Goal: Task Accomplishment & Management: Use online tool/utility

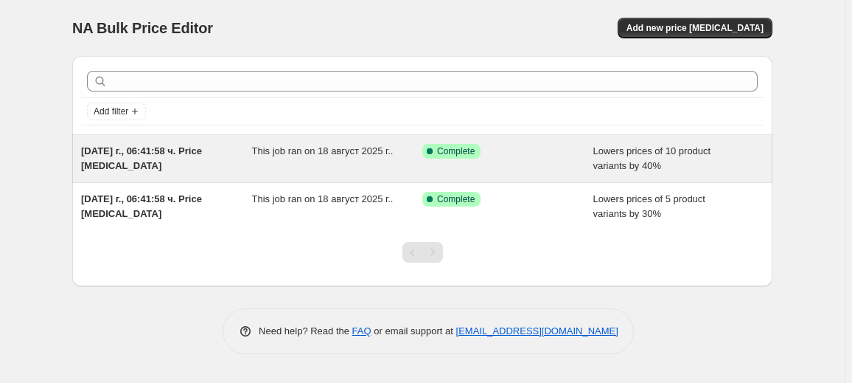
click at [338, 170] on div "This job ran on 18 август 2025 г.." at bounding box center [337, 158] width 171 height 29
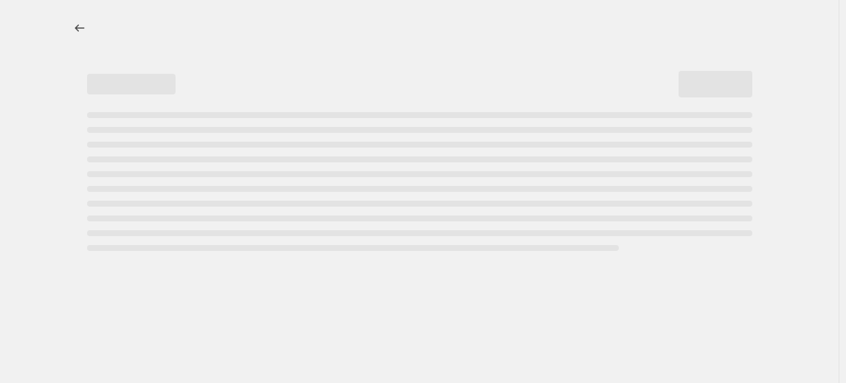
select select "percentage"
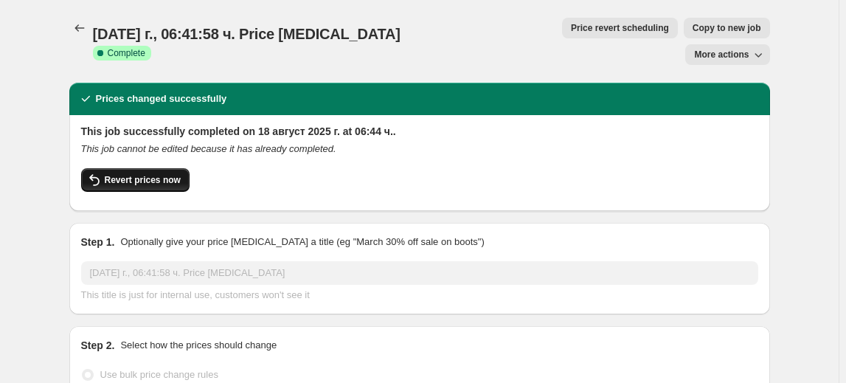
click at [147, 174] on span "Revert prices now" at bounding box center [143, 180] width 76 height 12
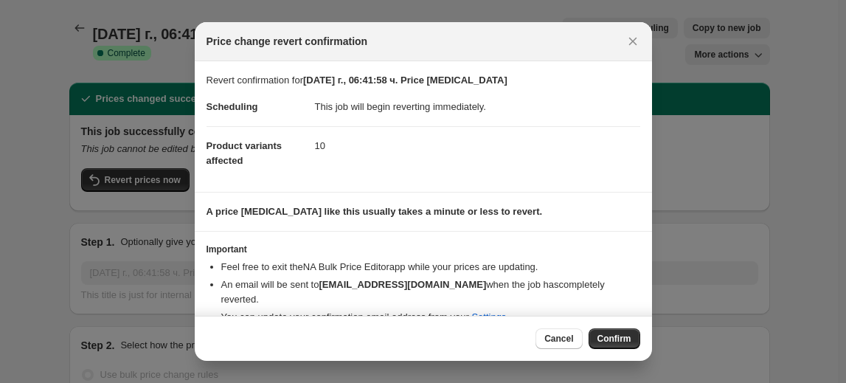
click at [611, 324] on div "Cancel Confirm" at bounding box center [423, 338] width 457 height 45
click at [609, 338] on span "Confirm" at bounding box center [614, 339] width 34 height 12
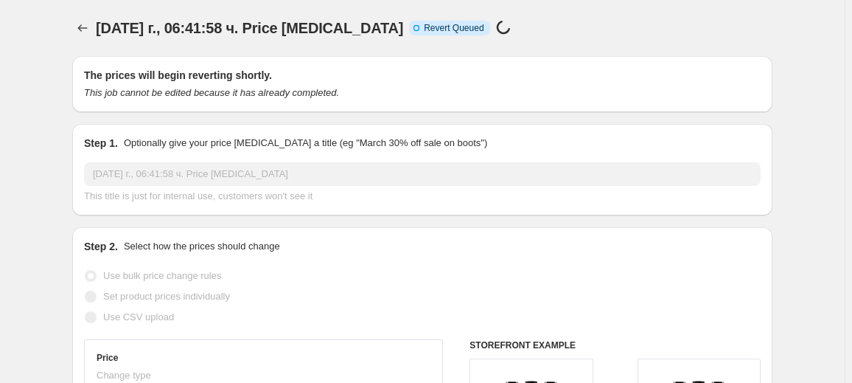
select select "percentage"
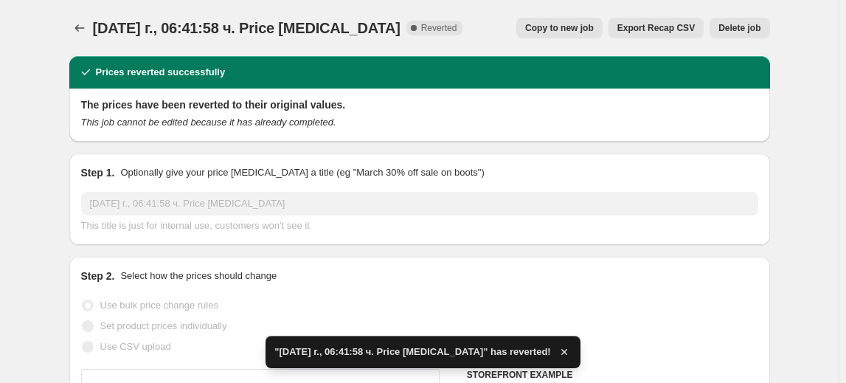
click at [741, 29] on span "Delete job" at bounding box center [739, 28] width 42 height 12
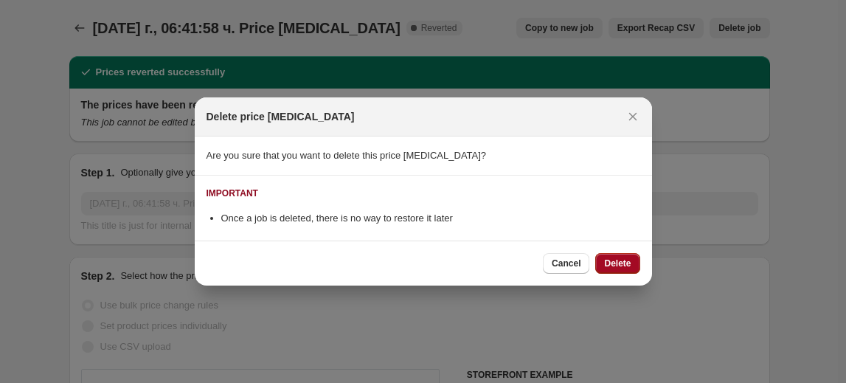
click at [625, 265] on span "Delete" at bounding box center [617, 263] width 27 height 12
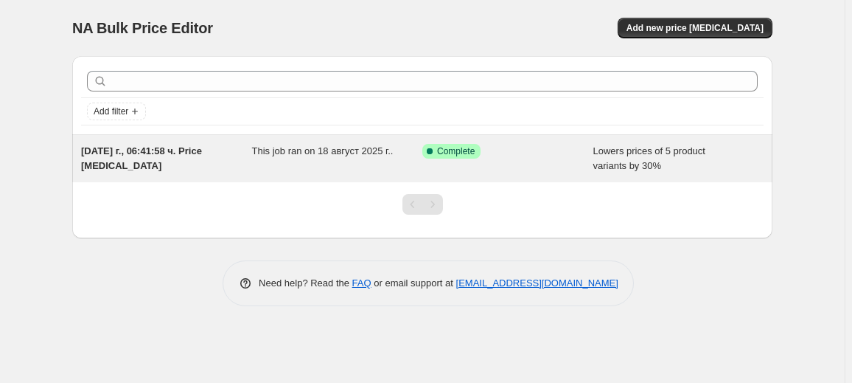
click at [215, 161] on div "18.08.2025 г., 06:41:58 ч. Price change job" at bounding box center [166, 158] width 171 height 29
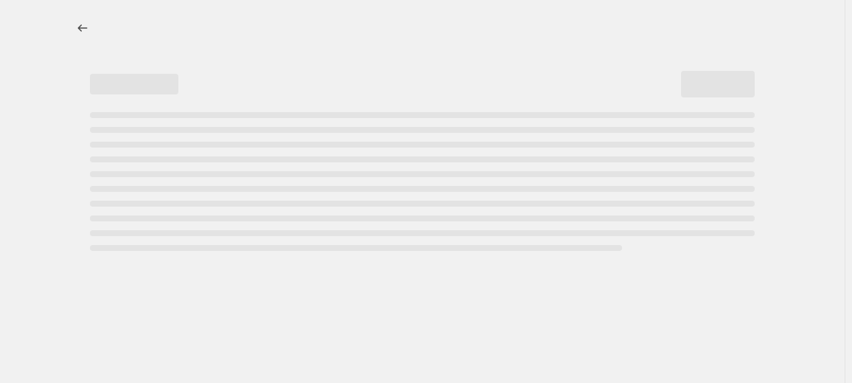
select select "percentage"
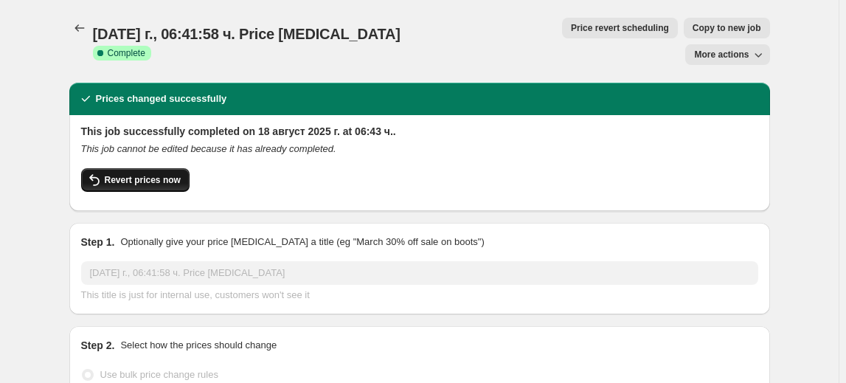
click at [159, 174] on span "Revert prices now" at bounding box center [143, 180] width 76 height 12
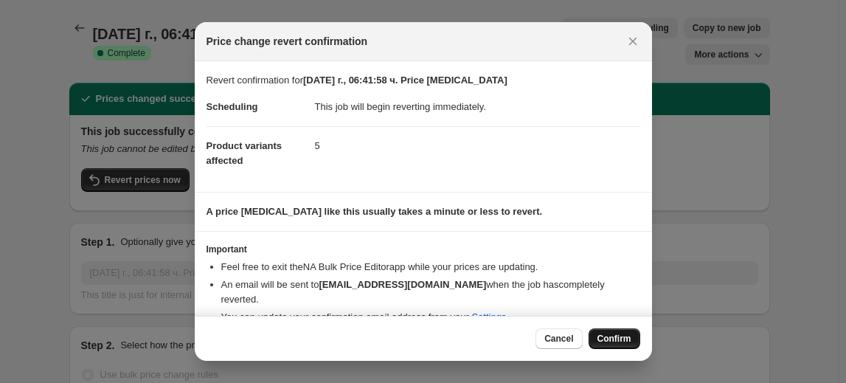
click at [608, 338] on span "Confirm" at bounding box center [614, 339] width 34 height 12
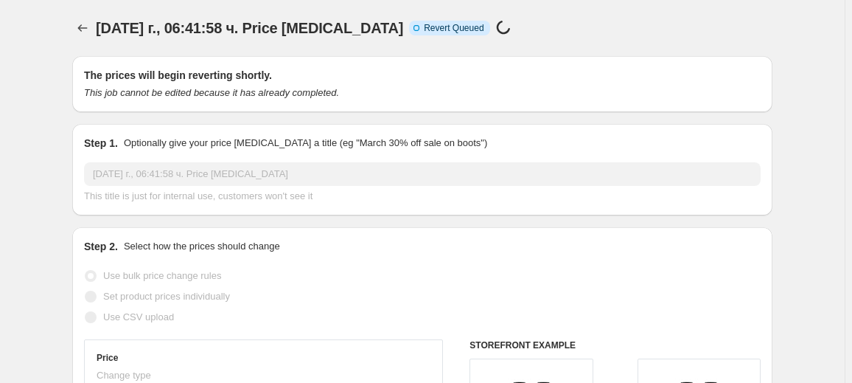
select select "percentage"
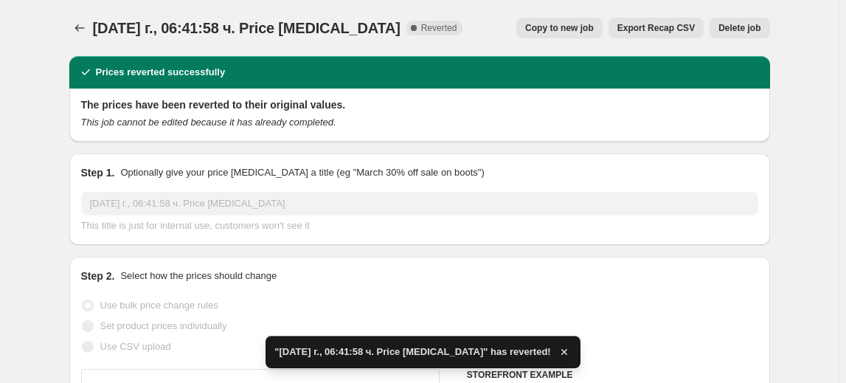
click at [741, 24] on span "Delete job" at bounding box center [739, 28] width 42 height 12
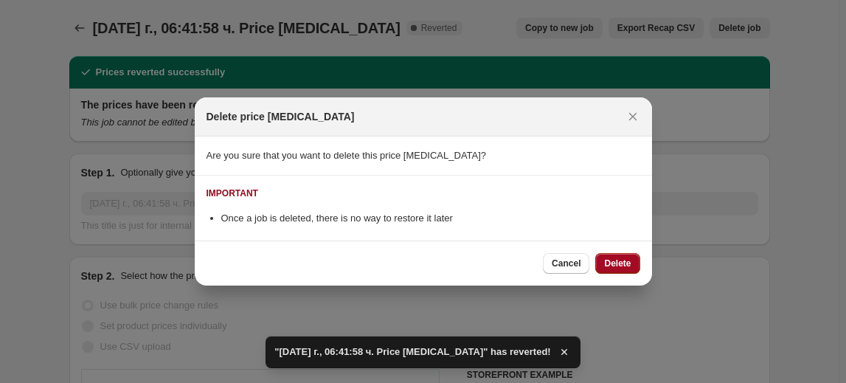
click at [617, 260] on span "Delete" at bounding box center [617, 263] width 27 height 12
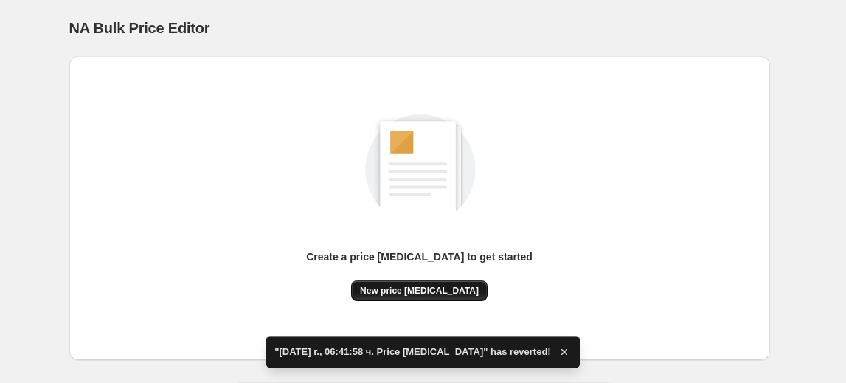
click at [389, 287] on span "New price change job" at bounding box center [419, 291] width 119 height 12
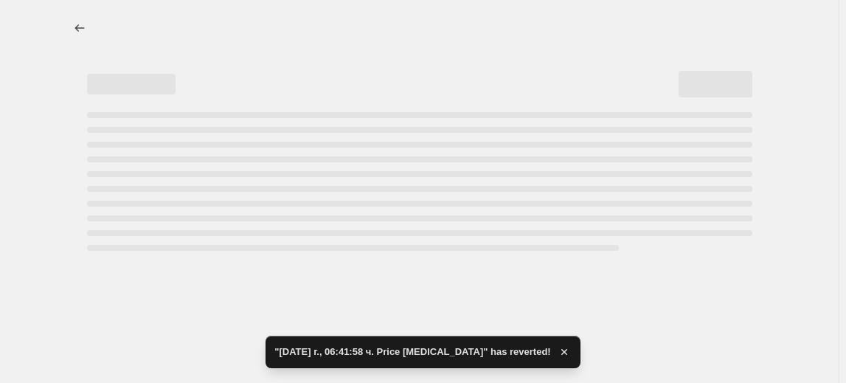
select select "percentage"
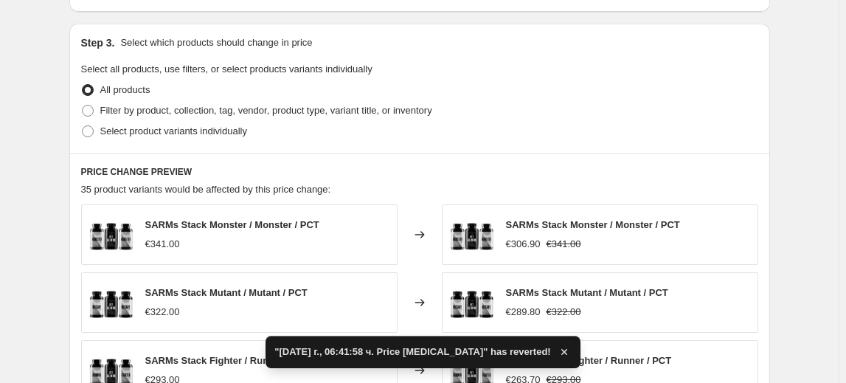
scroll to position [670, 0]
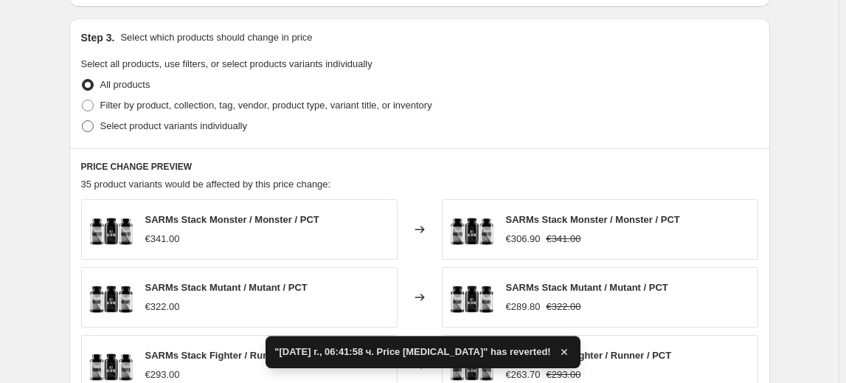
click at [184, 120] on span "Select product variants individually" at bounding box center [173, 125] width 147 height 11
click at [83, 120] on input "Select product variants individually" at bounding box center [82, 120] width 1 height 1
radio input "true"
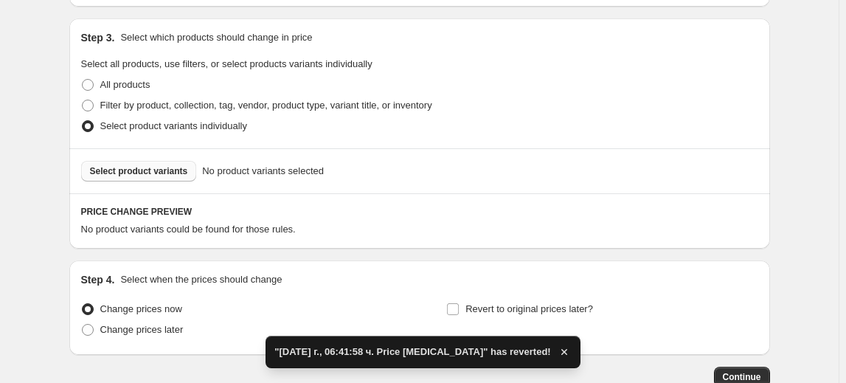
click at [161, 167] on span "Select product variants" at bounding box center [139, 171] width 98 height 12
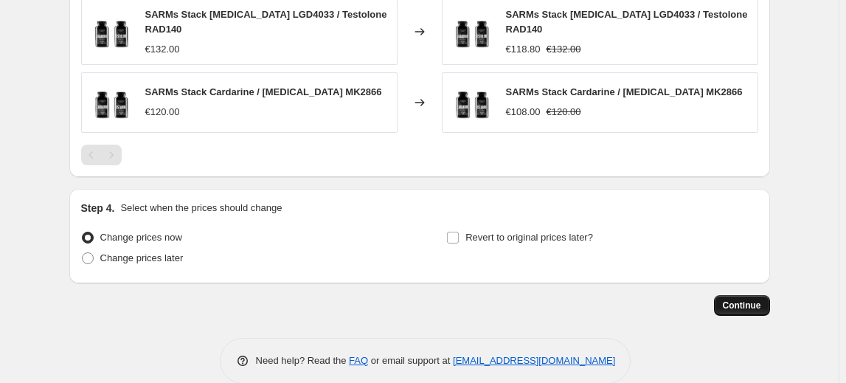
scroll to position [1133, 0]
click at [741, 299] on span "Continue" at bounding box center [742, 305] width 38 height 12
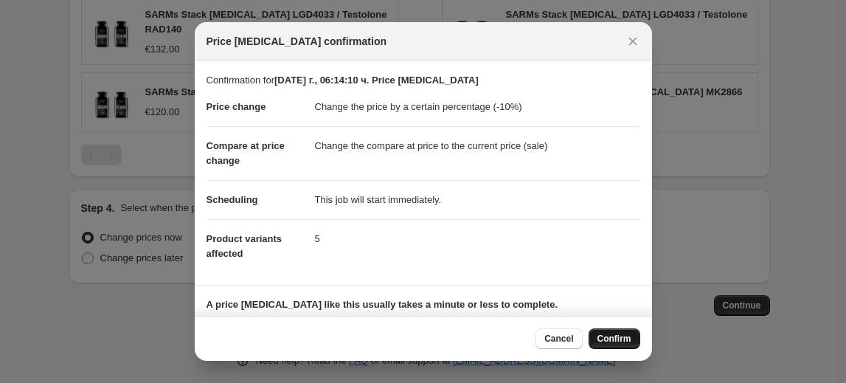
click at [618, 339] on span "Confirm" at bounding box center [614, 339] width 34 height 12
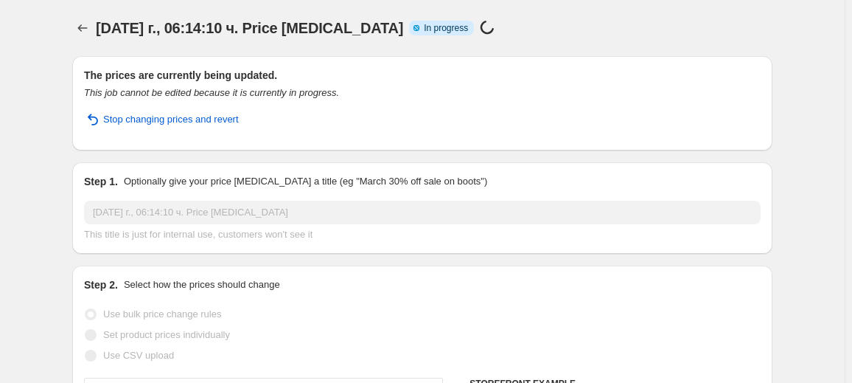
select select "percentage"
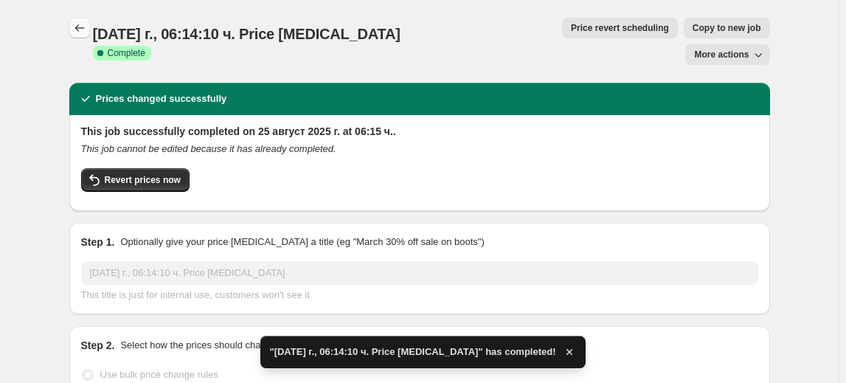
click at [81, 27] on icon "Price change jobs" at bounding box center [79, 28] width 15 height 15
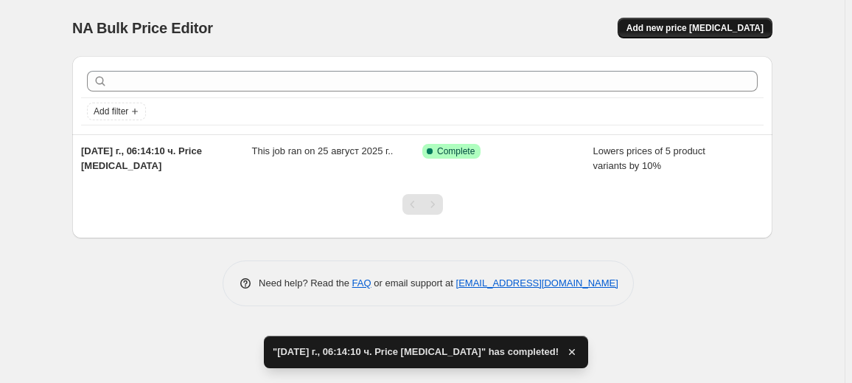
click at [721, 32] on span "Add new price change job" at bounding box center [695, 28] width 137 height 12
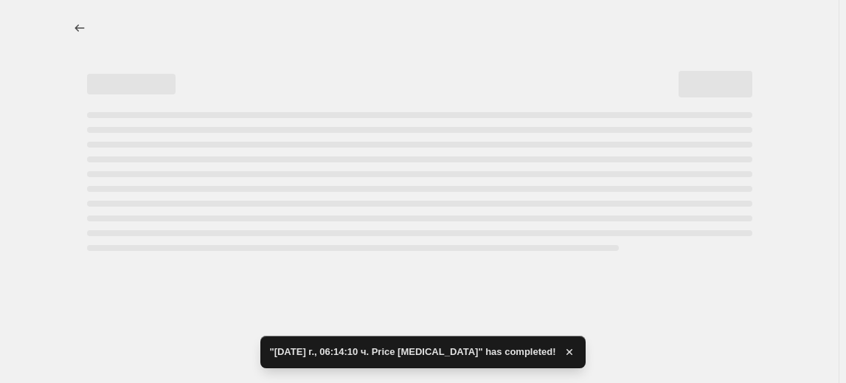
select select "percentage"
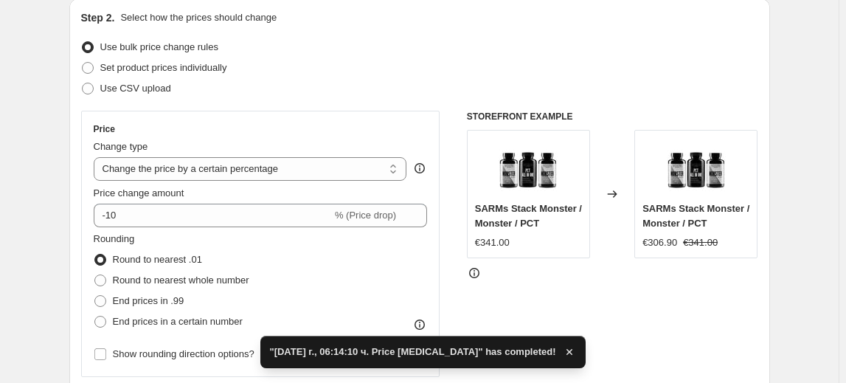
scroll to position [201, 0]
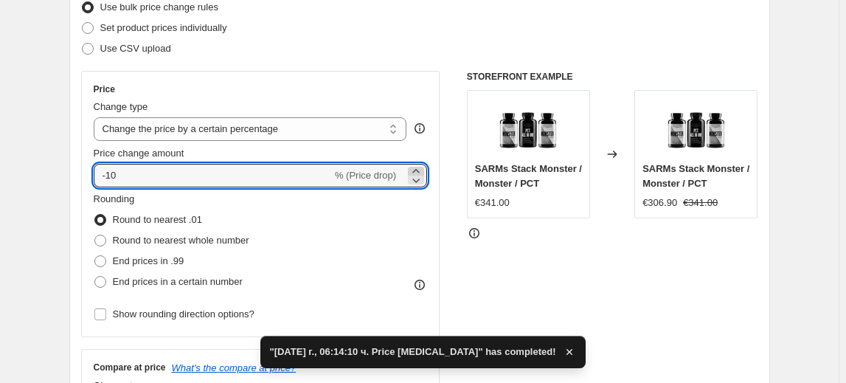
click at [420, 170] on icon at bounding box center [416, 171] width 15 height 15
click at [422, 181] on icon at bounding box center [416, 180] width 15 height 15
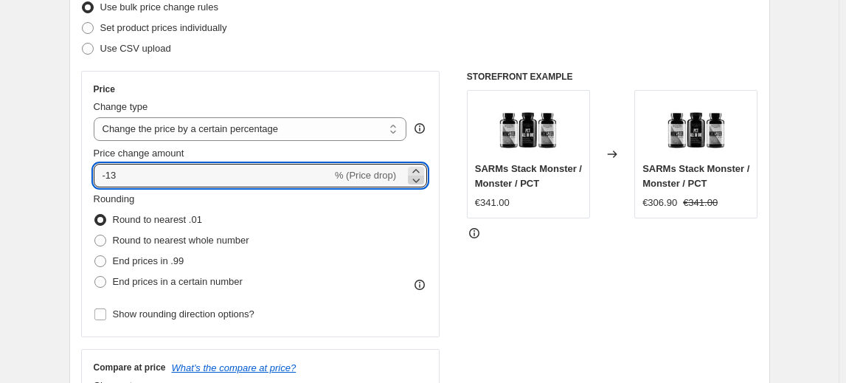
click at [422, 181] on icon at bounding box center [416, 180] width 15 height 15
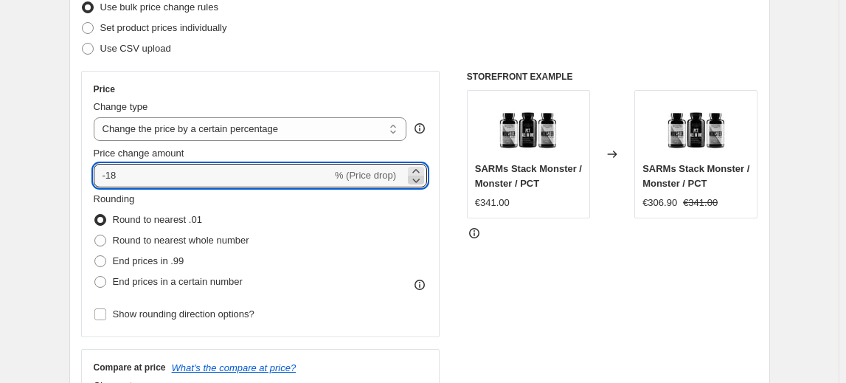
click at [422, 181] on icon at bounding box center [416, 180] width 15 height 15
type input "-20"
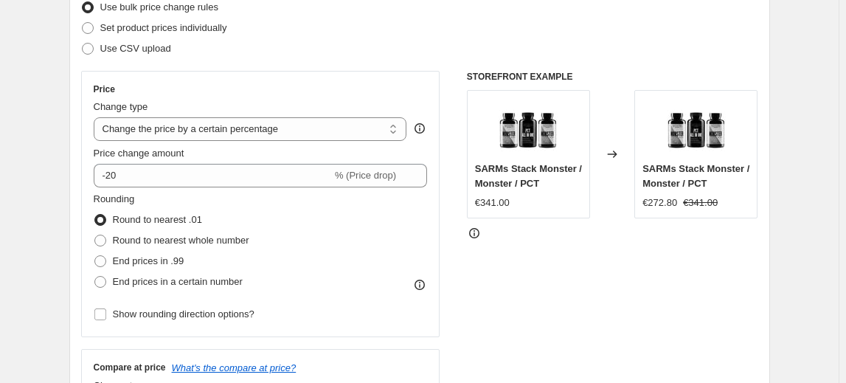
click at [382, 198] on div "Rounding Round to nearest .01 Round to nearest whole number End prices in .99 E…" at bounding box center [261, 242] width 334 height 100
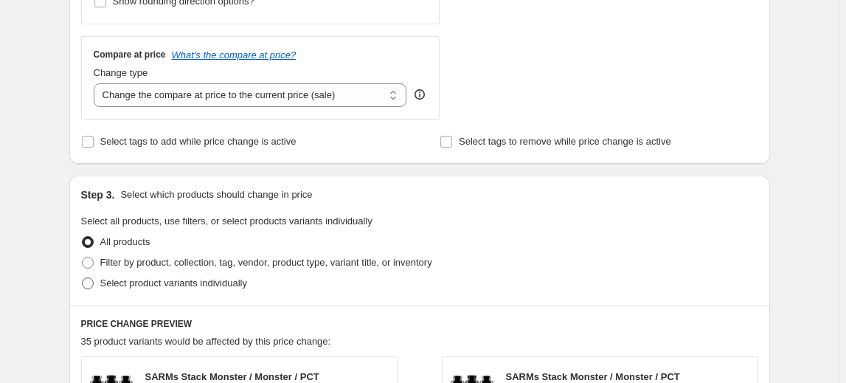
scroll to position [536, 0]
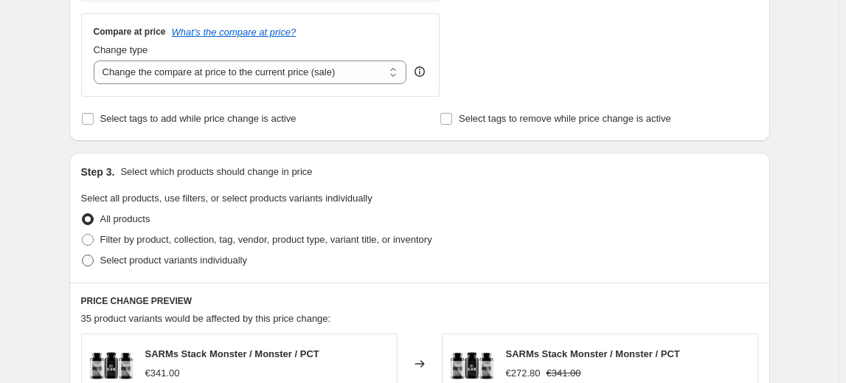
click at [228, 263] on span "Select product variants individually" at bounding box center [173, 259] width 147 height 11
click at [83, 255] on input "Select product variants individually" at bounding box center [82, 254] width 1 height 1
radio input "true"
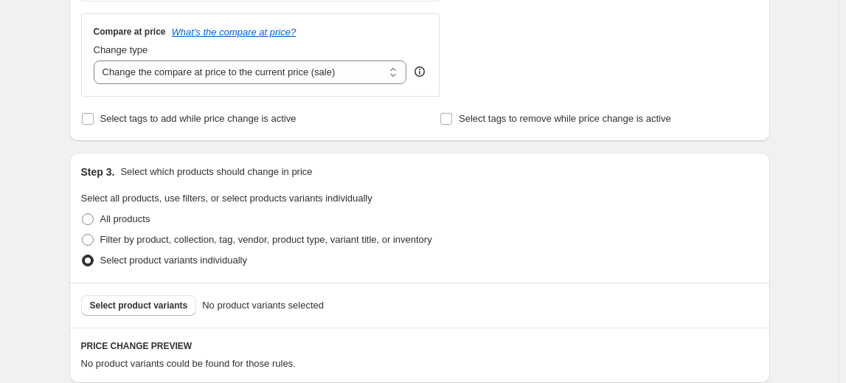
click at [145, 302] on span "Select product variants" at bounding box center [139, 305] width 98 height 12
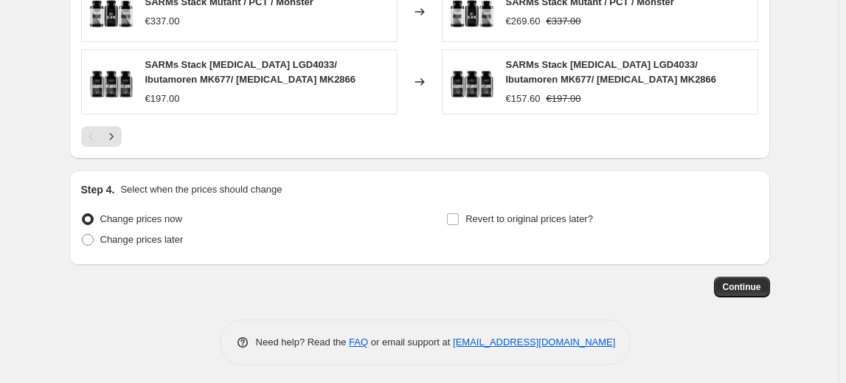
scroll to position [1138, 0]
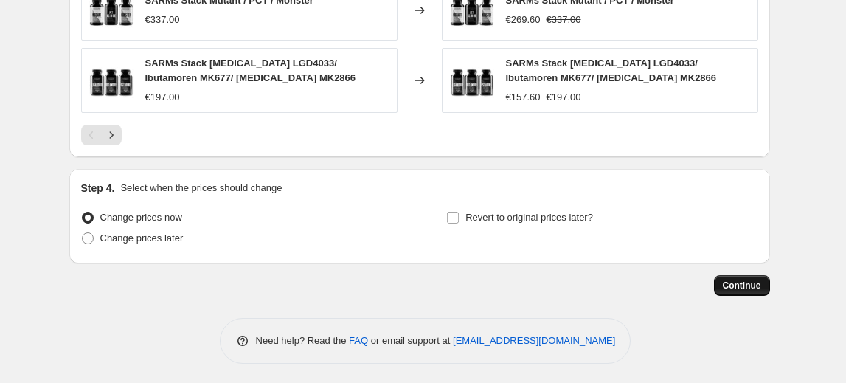
click at [739, 280] on span "Continue" at bounding box center [742, 285] width 38 height 12
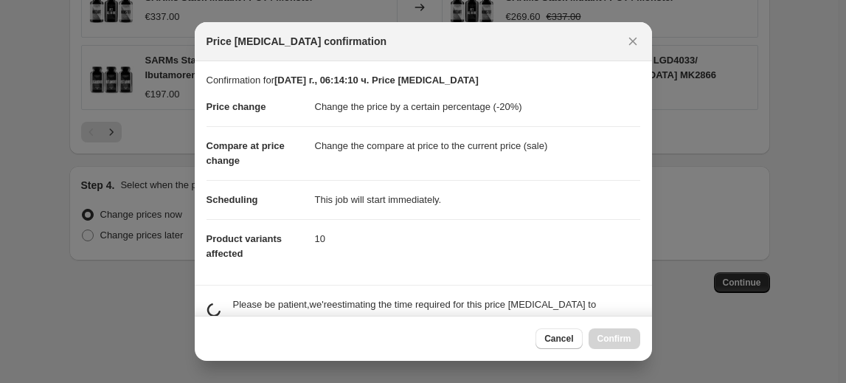
scroll to position [0, 0]
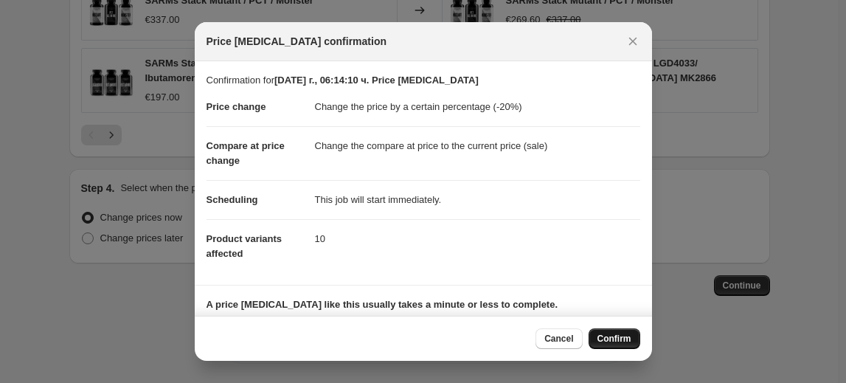
click at [616, 332] on button "Confirm" at bounding box center [614, 338] width 52 height 21
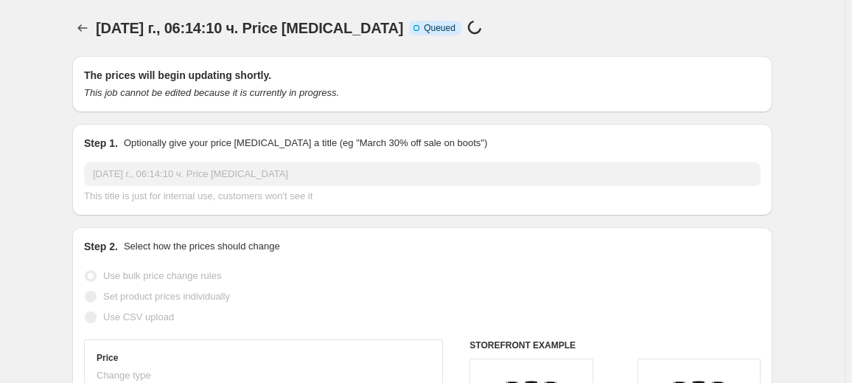
select select "percentage"
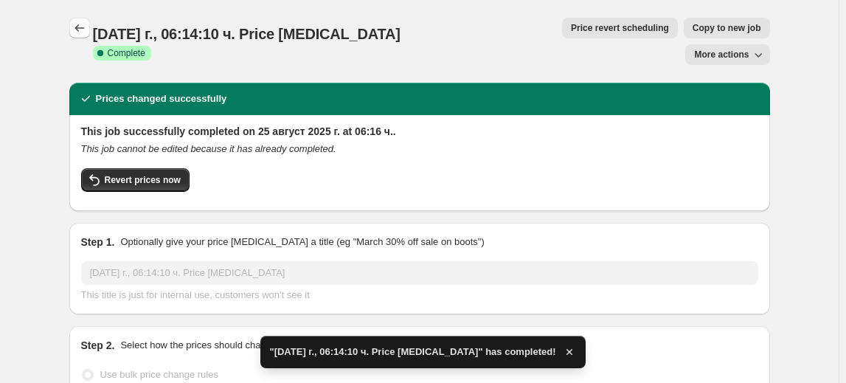
click at [79, 28] on icon "Price change jobs" at bounding box center [79, 27] width 10 height 7
